Goal: Transaction & Acquisition: Book appointment/travel/reservation

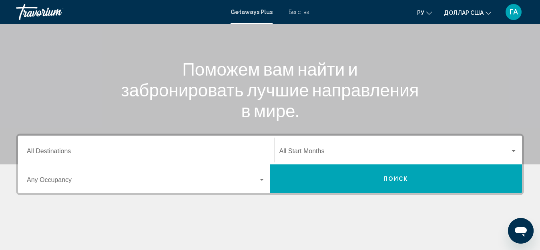
scroll to position [80, 0]
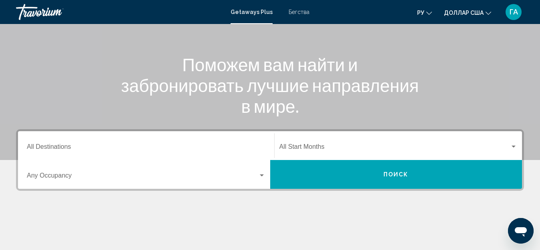
click at [36, 147] on input "Destination All Destinations" at bounding box center [146, 148] width 239 height 7
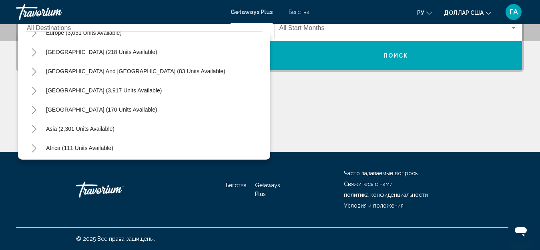
scroll to position [0, 0]
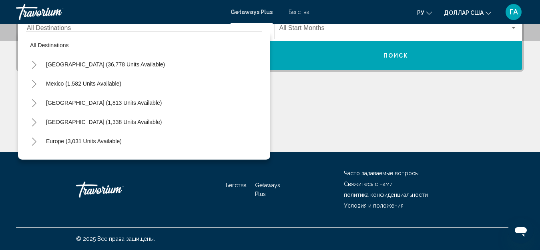
click at [341, 105] on div "Основное содержание" at bounding box center [270, 122] width 508 height 60
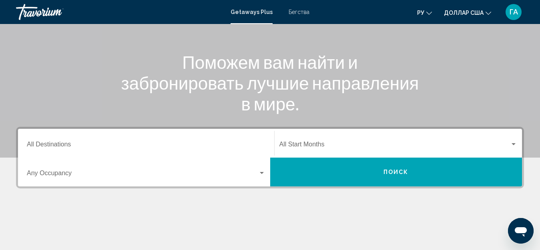
scroll to position [79, 0]
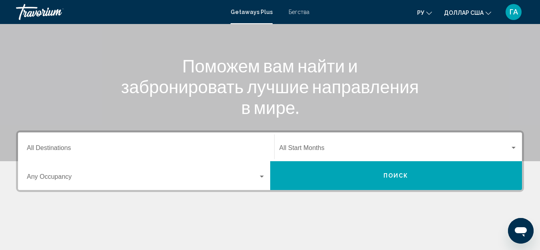
click at [89, 149] on input "Destination All Destinations" at bounding box center [146, 149] width 239 height 7
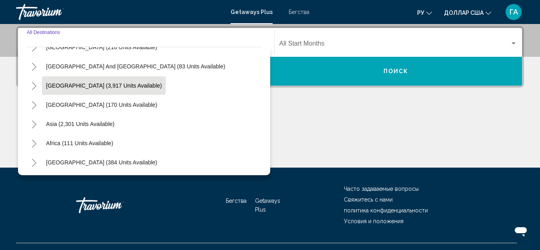
scroll to position [130, 0]
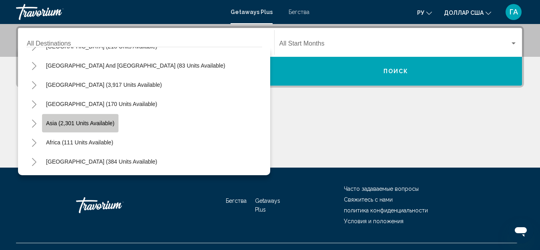
click at [79, 129] on button "Asia (2,301 units available)" at bounding box center [80, 123] width 76 height 18
type input "**********"
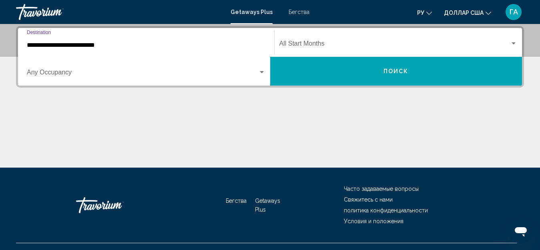
click at [121, 75] on span "Виджет поиска" at bounding box center [142, 73] width 231 height 7
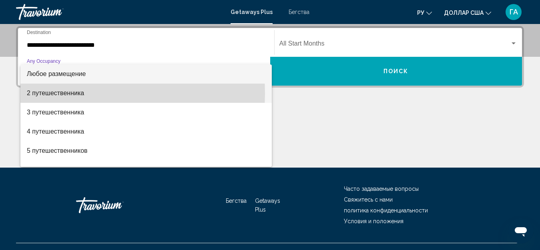
click at [43, 94] on font "2 путешественника" at bounding box center [55, 93] width 57 height 7
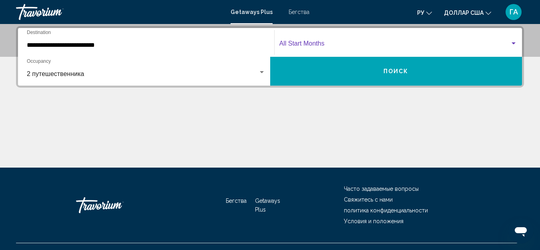
click at [313, 44] on span "Виджет поиска" at bounding box center [395, 45] width 231 height 7
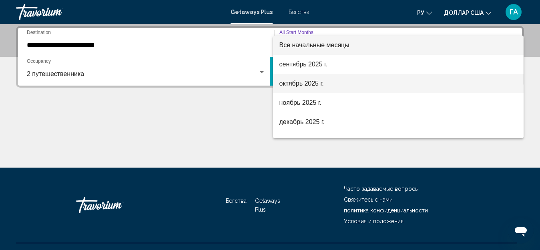
click at [303, 89] on span "октябрь 2025 г." at bounding box center [399, 83] width 238 height 19
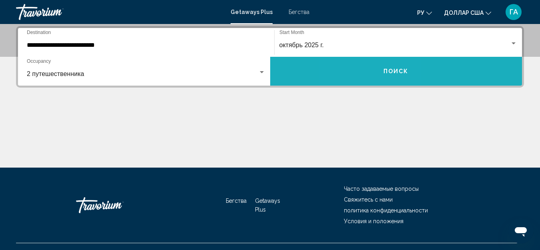
click at [370, 75] on button "Поиск" at bounding box center [396, 71] width 252 height 29
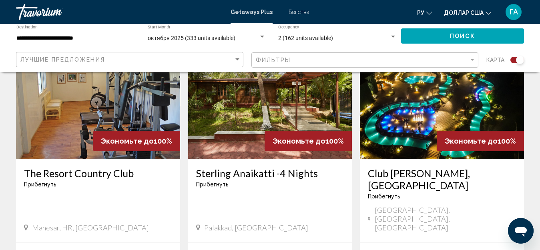
scroll to position [601, 0]
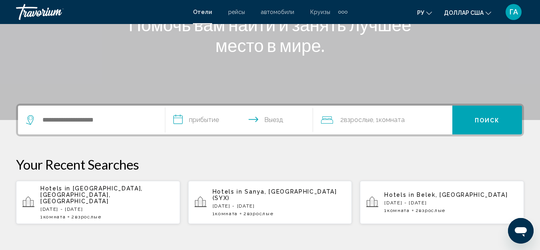
scroll to position [80, 0]
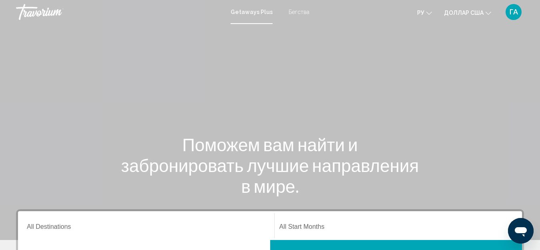
click at [301, 12] on font "Бегства" at bounding box center [299, 12] width 21 height 6
